Goal: Information Seeking & Learning: Learn about a topic

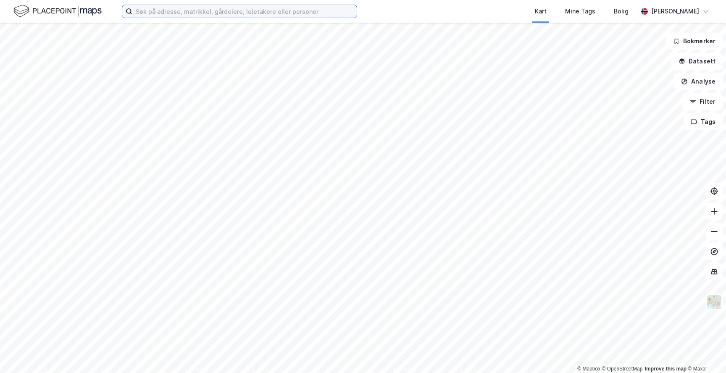
click at [282, 14] on input at bounding box center [244, 11] width 224 height 13
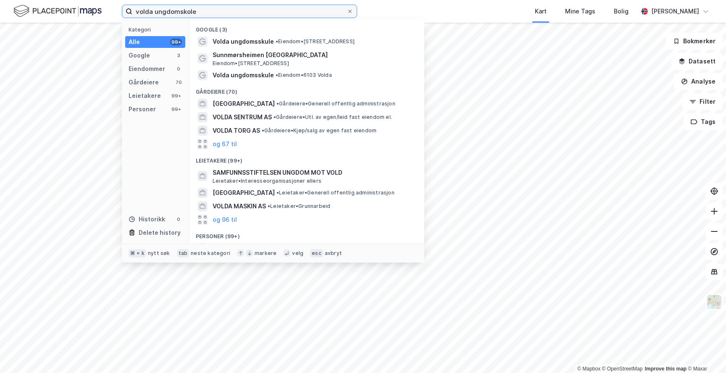
type input "volda ungdomskole"
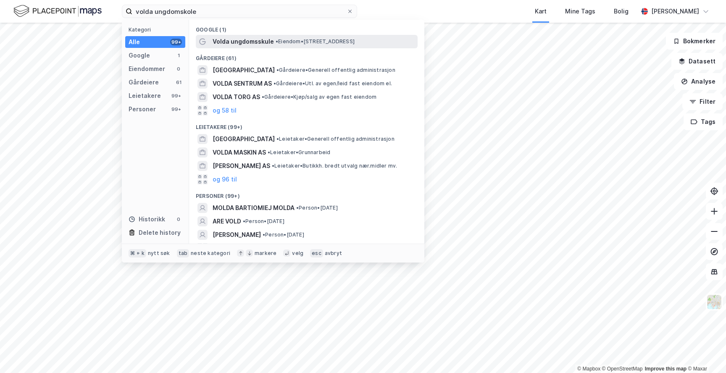
click at [302, 44] on span "• Eiendom • [STREET_ADDRESS]" at bounding box center [315, 41] width 79 height 7
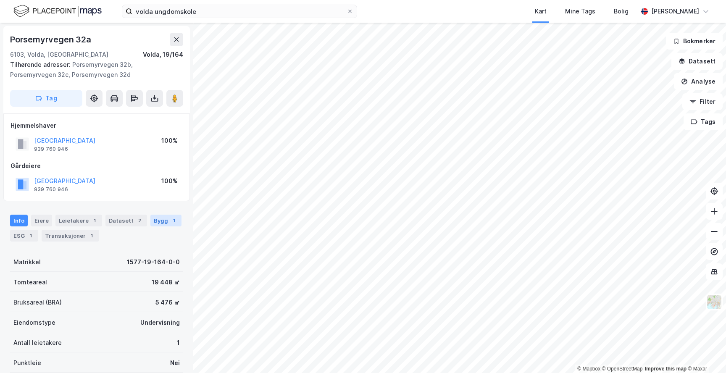
click at [159, 220] on div "Bygg 1" at bounding box center [165, 221] width 31 height 12
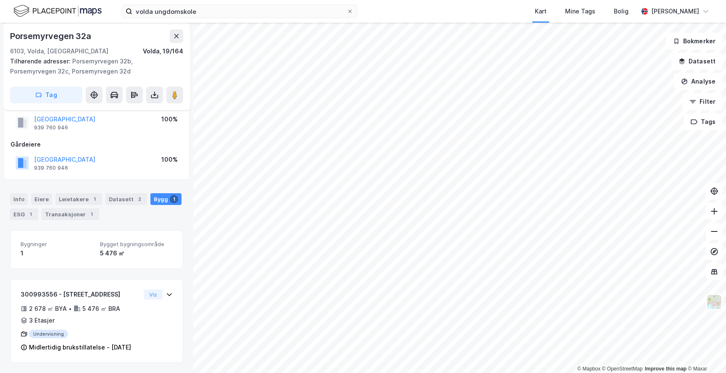
scroll to position [31, 0]
